Goal: Task Accomplishment & Management: Complete application form

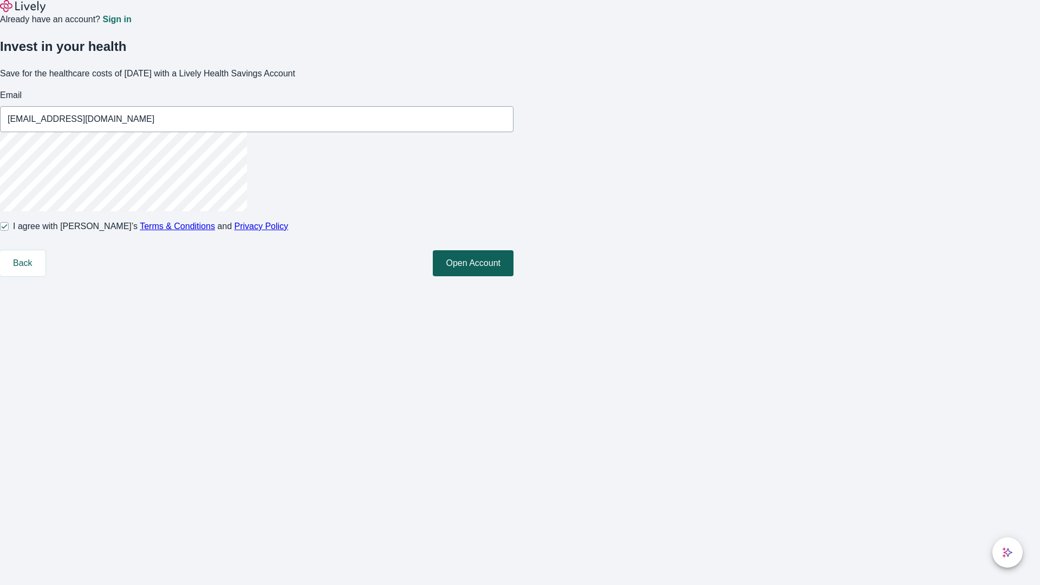
click at [514, 276] on button "Open Account" at bounding box center [473, 263] width 81 height 26
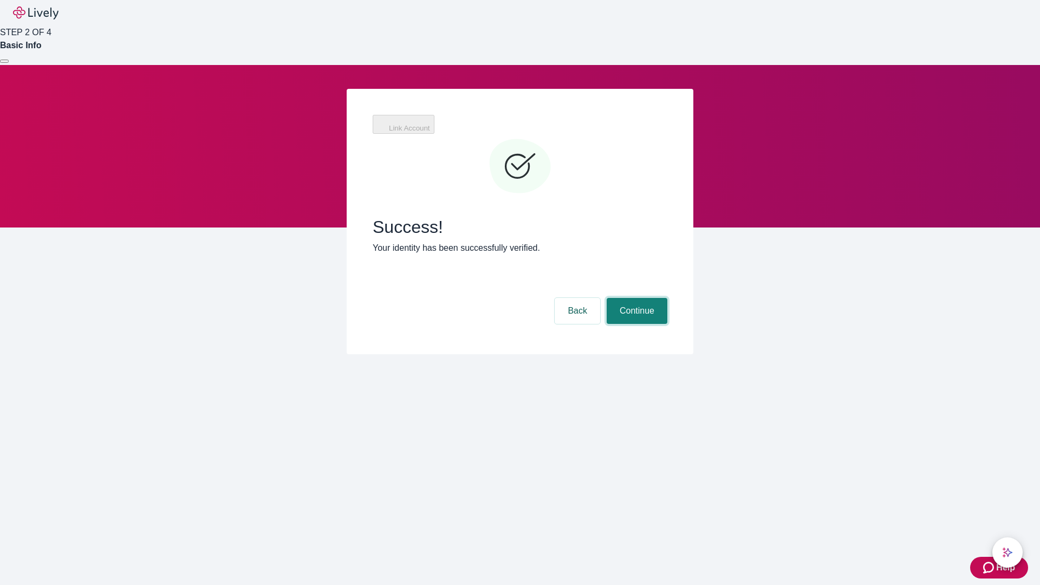
click at [635, 298] on button "Continue" at bounding box center [637, 311] width 61 height 26
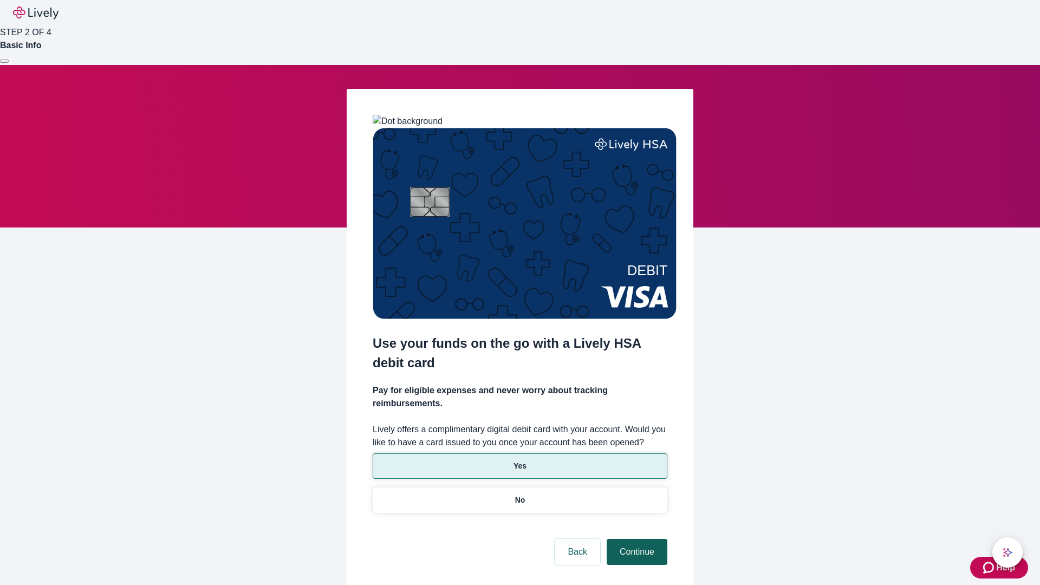
click at [519, 495] on p "No" at bounding box center [520, 500] width 10 height 11
click at [635, 539] on button "Continue" at bounding box center [637, 552] width 61 height 26
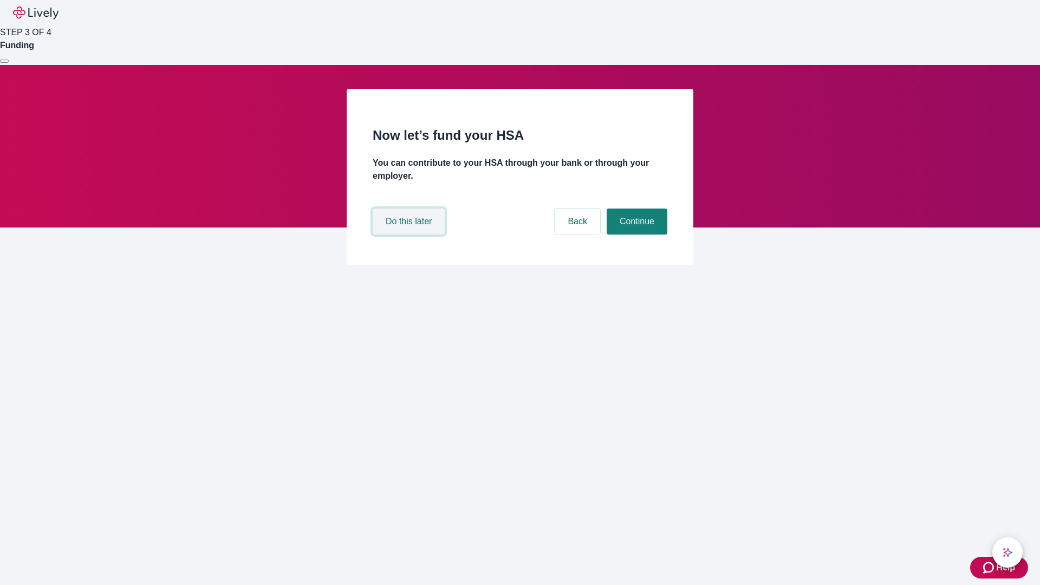
click at [410, 235] on button "Do this later" at bounding box center [409, 222] width 72 height 26
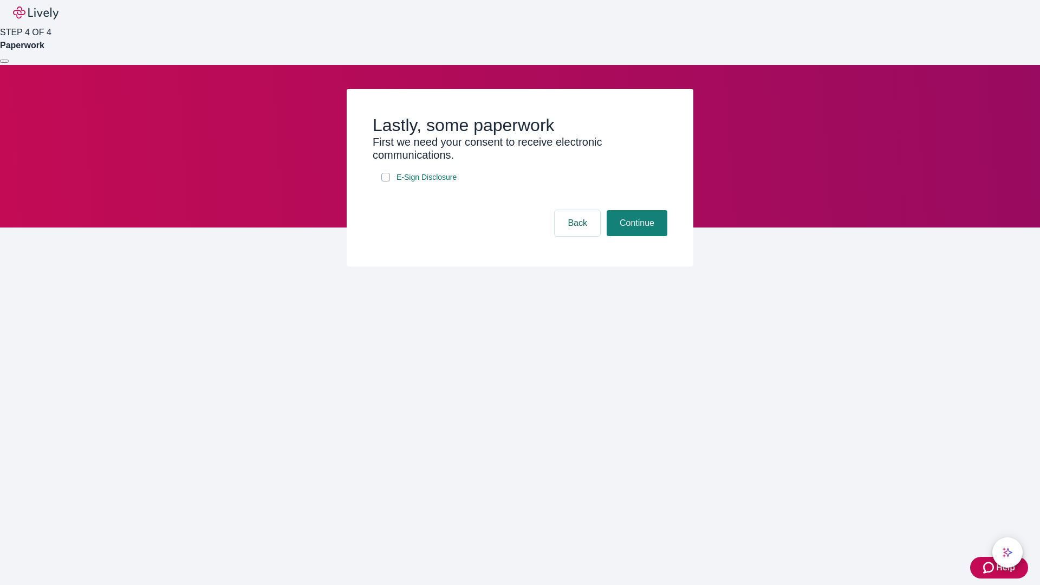
click at [386, 181] on input "E-Sign Disclosure" at bounding box center [385, 177] width 9 height 9
checkbox input "true"
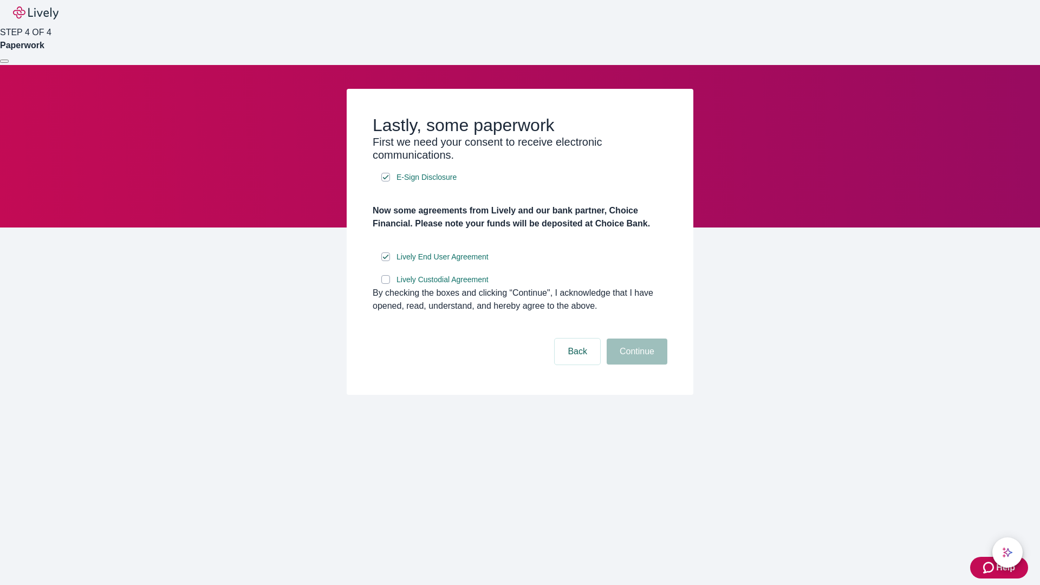
click at [386, 284] on input "Lively Custodial Agreement" at bounding box center [385, 279] width 9 height 9
checkbox input "true"
click at [635, 365] on button "Continue" at bounding box center [637, 352] width 61 height 26
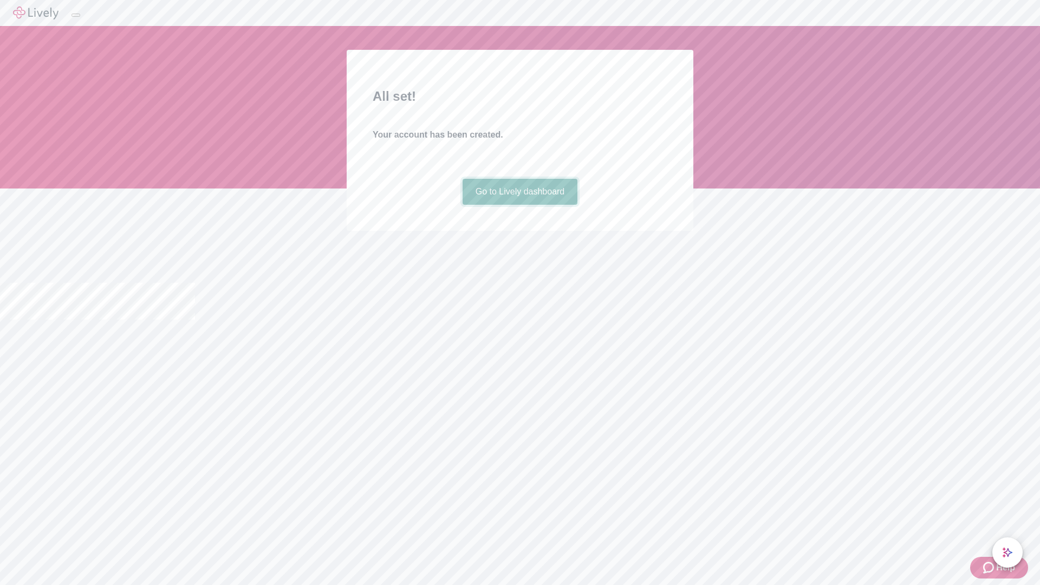
click at [519, 205] on link "Go to Lively dashboard" at bounding box center [520, 192] width 115 height 26
